Goal: Information Seeking & Learning: Understand process/instructions

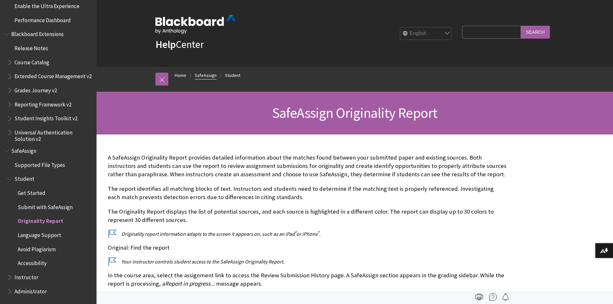
click at [203, 74] on link "SafeAssign" at bounding box center [206, 75] width 22 height 8
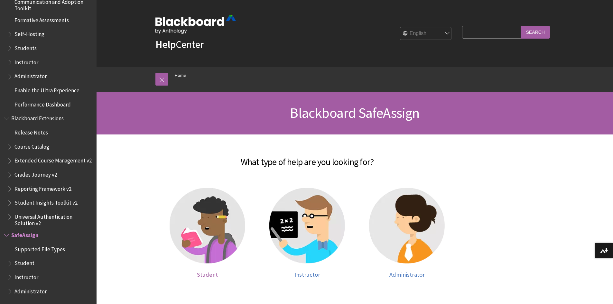
click at [203, 218] on img at bounding box center [208, 226] width 76 height 76
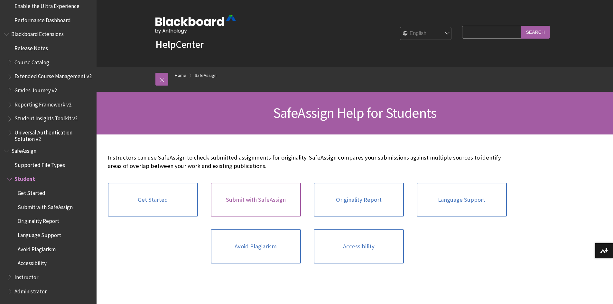
click at [251, 206] on link "Submit with SafeAssign" at bounding box center [256, 200] width 90 height 34
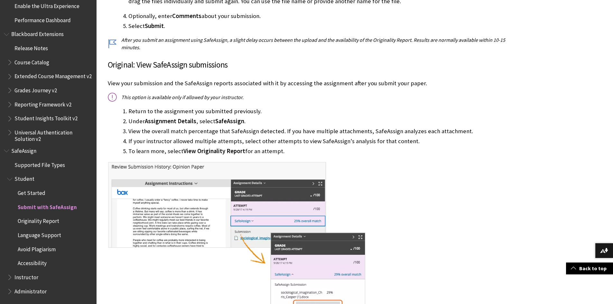
scroll to position [354, 0]
